Goal: Task Accomplishment & Management: Manage account settings

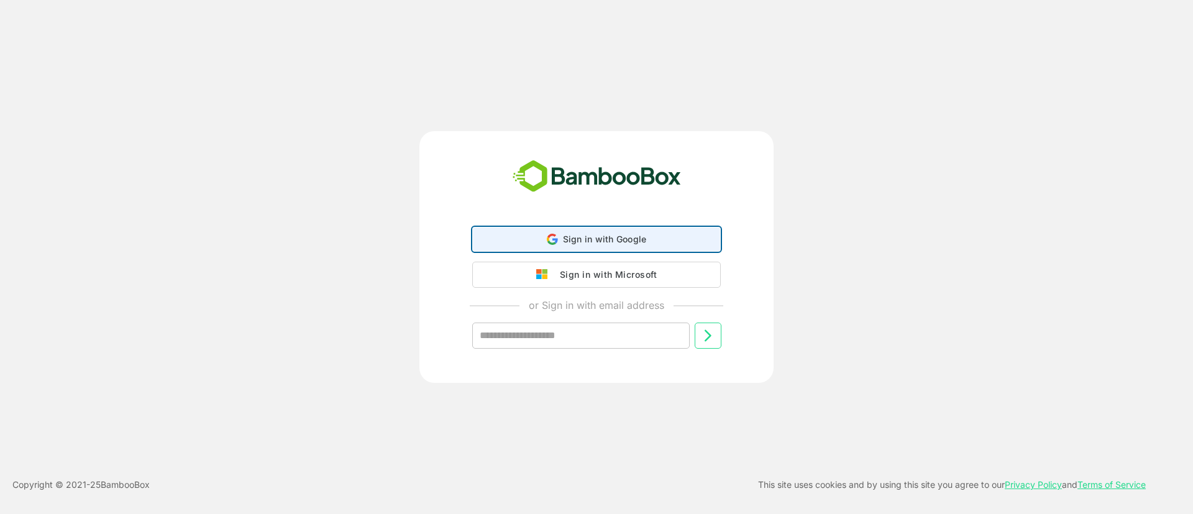
click at [561, 239] on div "Sign in with Google Sign in with Google. Opens in new tab" at bounding box center [596, 239] width 232 height 24
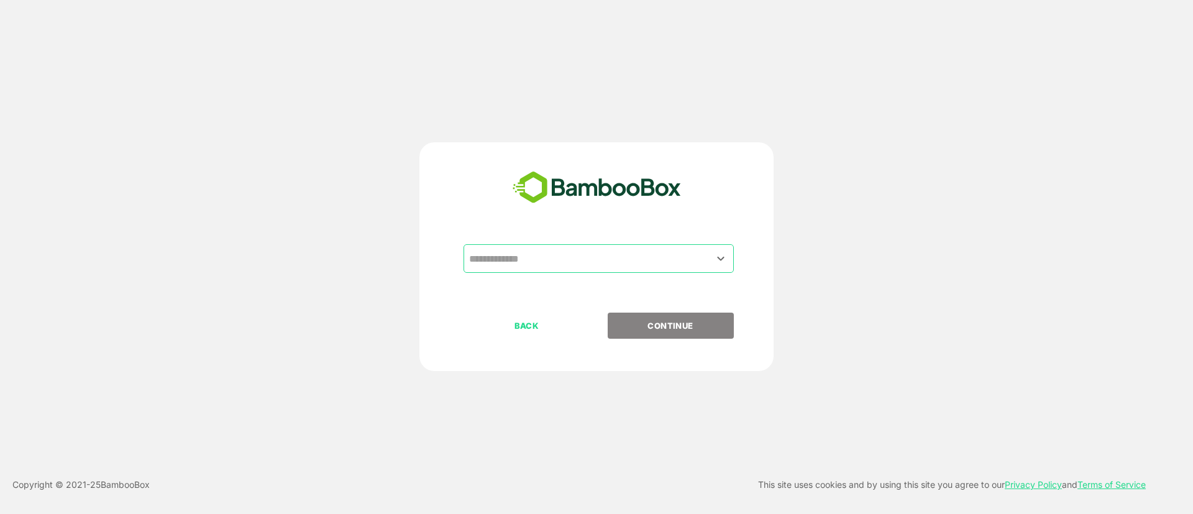
click at [551, 259] on input "text" at bounding box center [598, 259] width 265 height 24
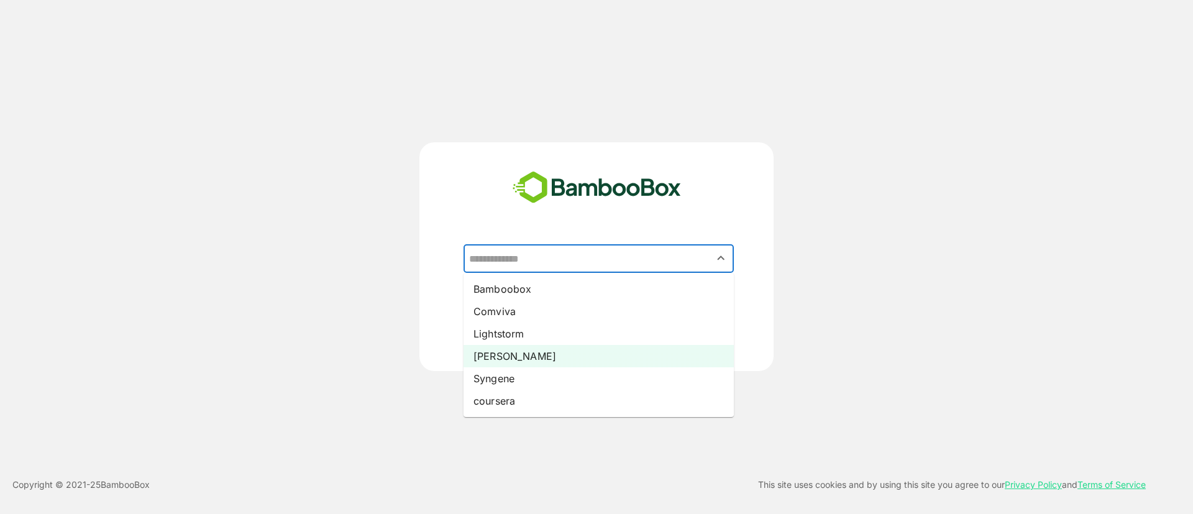
click at [531, 352] on li "[PERSON_NAME]" at bounding box center [599, 356] width 270 height 22
type input "*****"
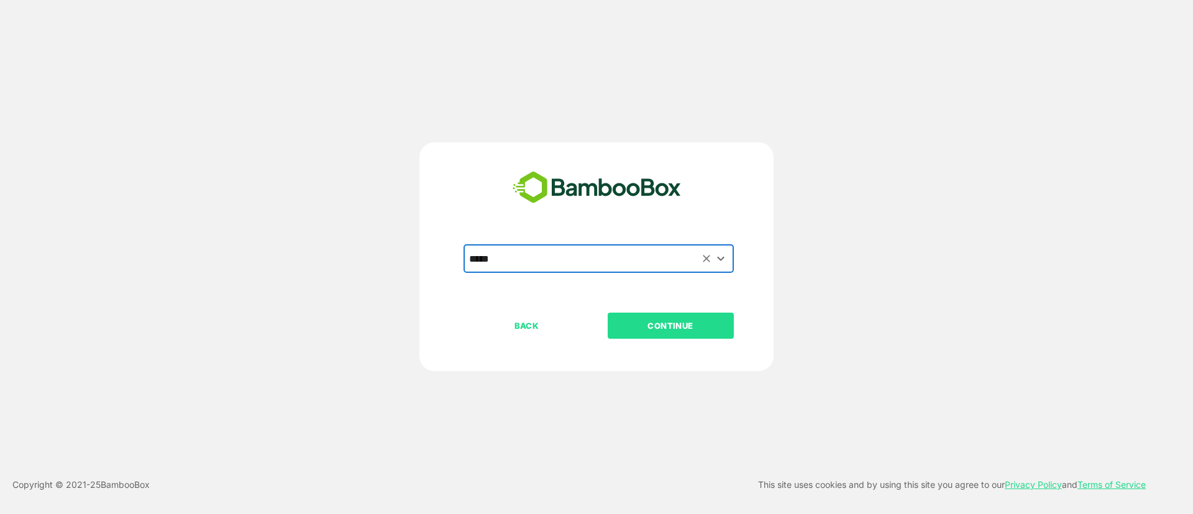
click at [648, 319] on p "CONTINUE" at bounding box center [671, 326] width 124 height 14
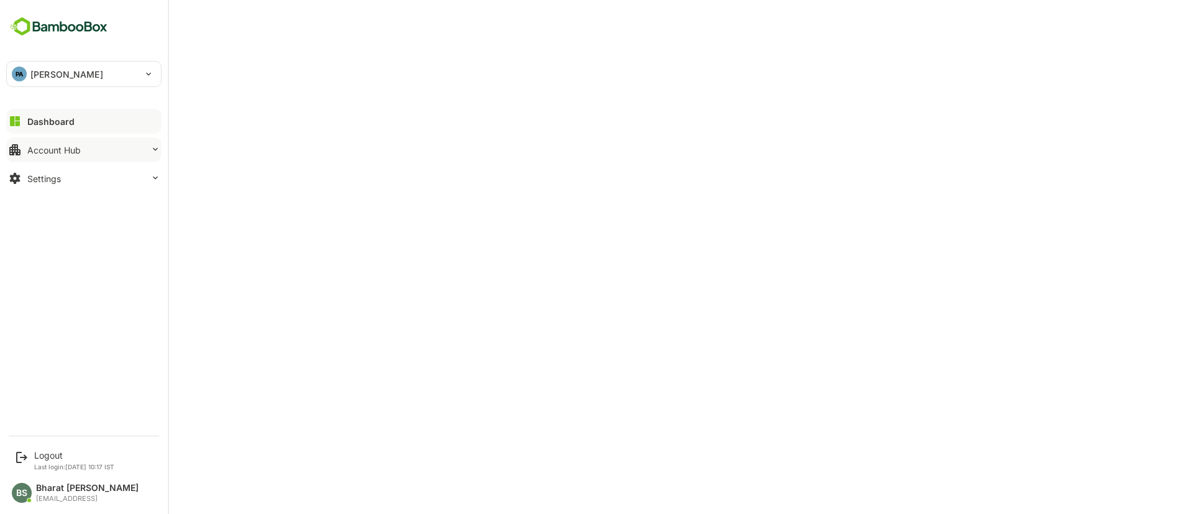
click at [81, 147] on button "Account Hub" at bounding box center [83, 149] width 155 height 25
click at [93, 259] on button "Settings" at bounding box center [83, 257] width 155 height 25
click at [46, 464] on p "Last login: [DATE] 10:17 IST" at bounding box center [74, 466] width 80 height 7
click at [19, 453] on icon at bounding box center [21, 457] width 11 height 11
click at [63, 448] on div "Logout Last login: [DATE] 10:17 IST" at bounding box center [85, 460] width 154 height 33
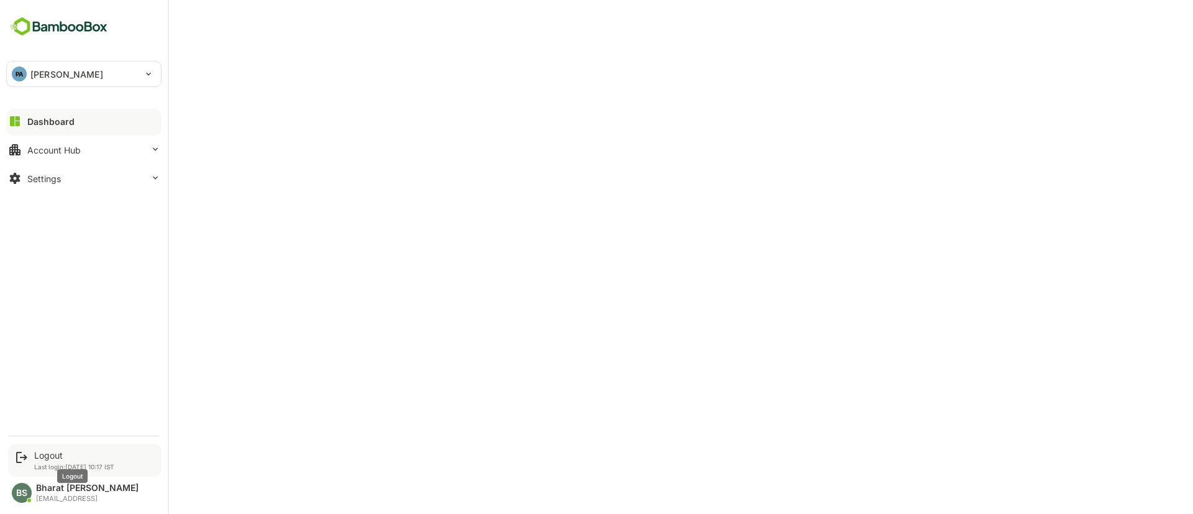
click at [51, 451] on div "Logout" at bounding box center [74, 455] width 80 height 11
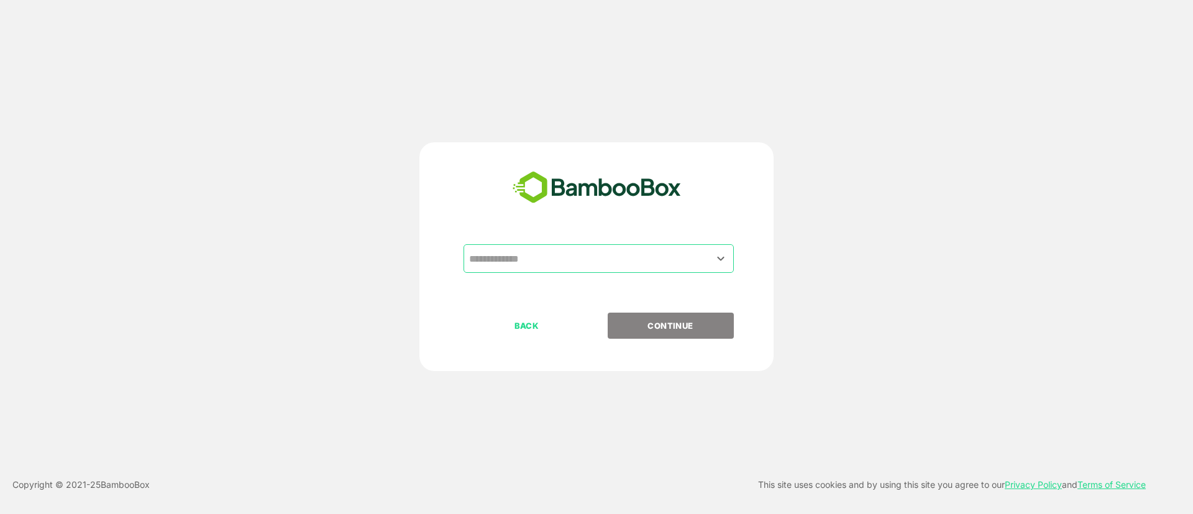
click at [508, 262] on input "text" at bounding box center [598, 259] width 265 height 24
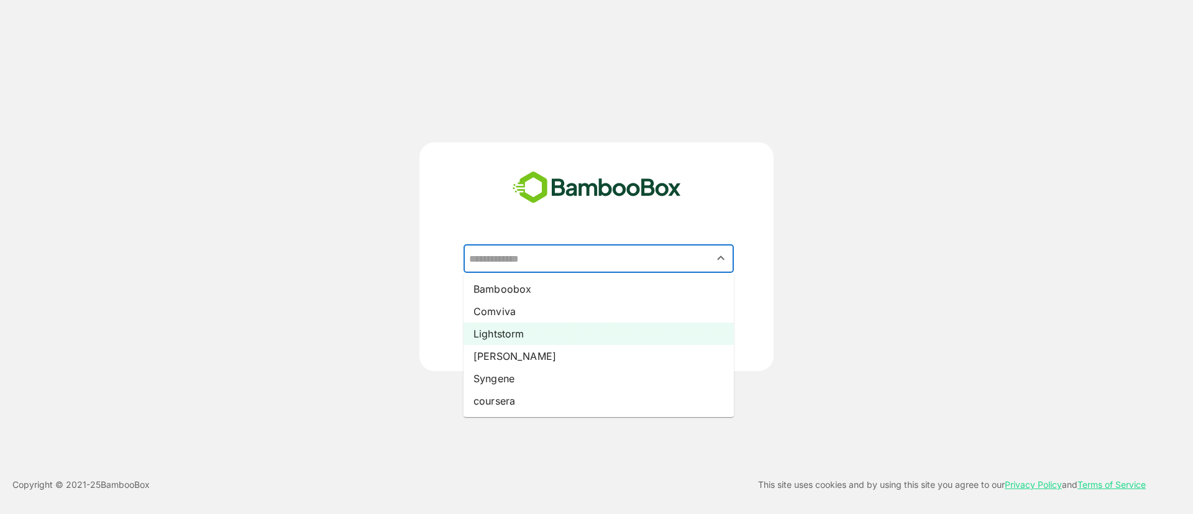
click at [490, 337] on li "Lightstorm" at bounding box center [599, 334] width 270 height 22
type input "**********"
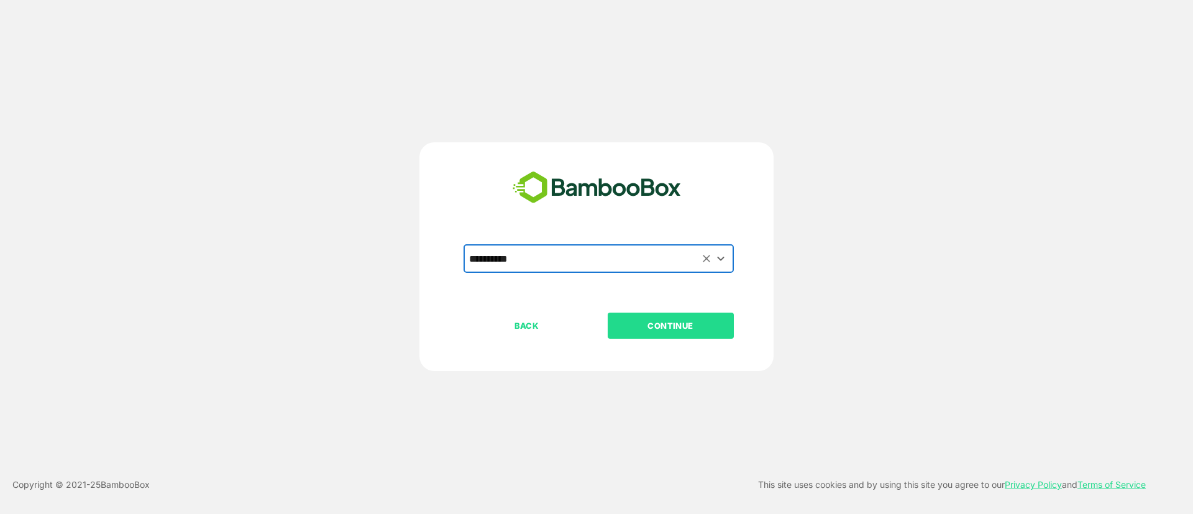
click at [663, 330] on p "CONTINUE" at bounding box center [671, 326] width 124 height 14
